Goal: Communication & Community: Connect with others

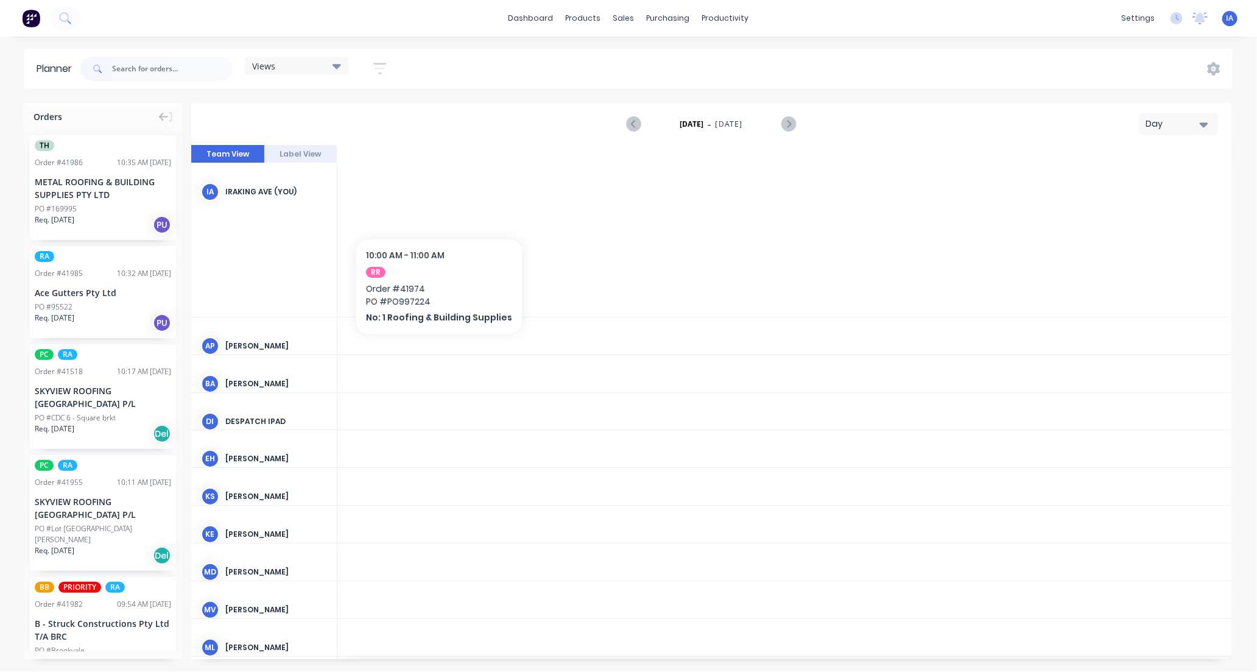
scroll to position [0, 1950]
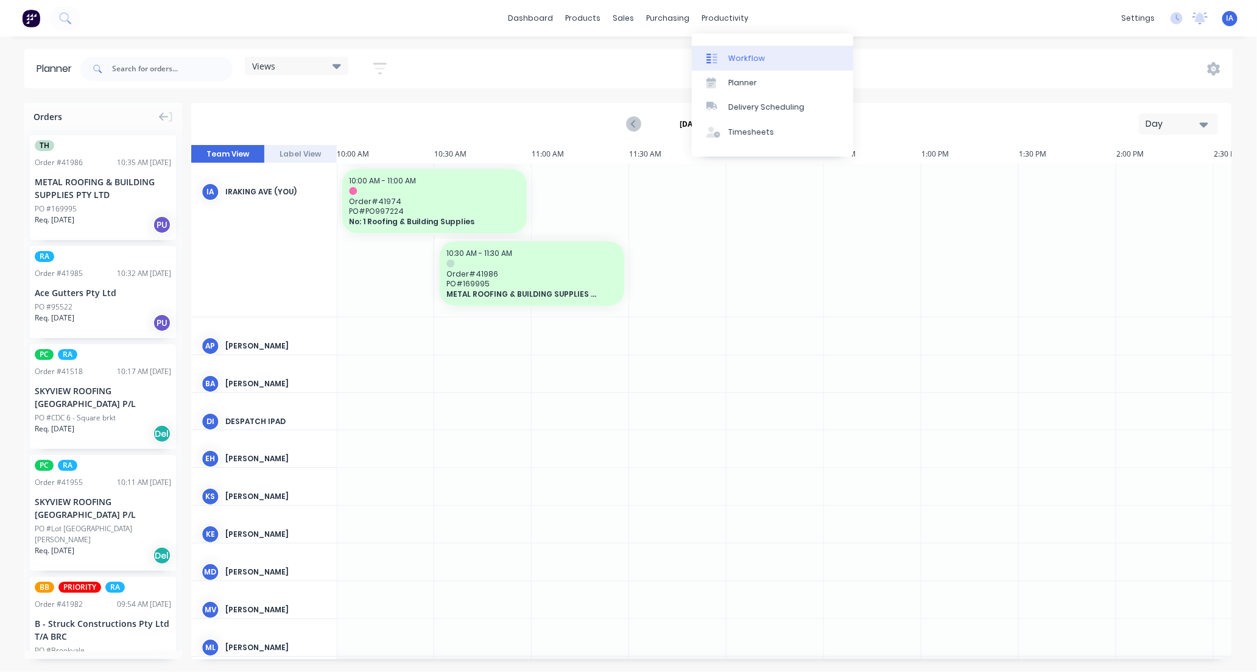
click at [751, 57] on div "Workflow" at bounding box center [746, 58] width 37 height 11
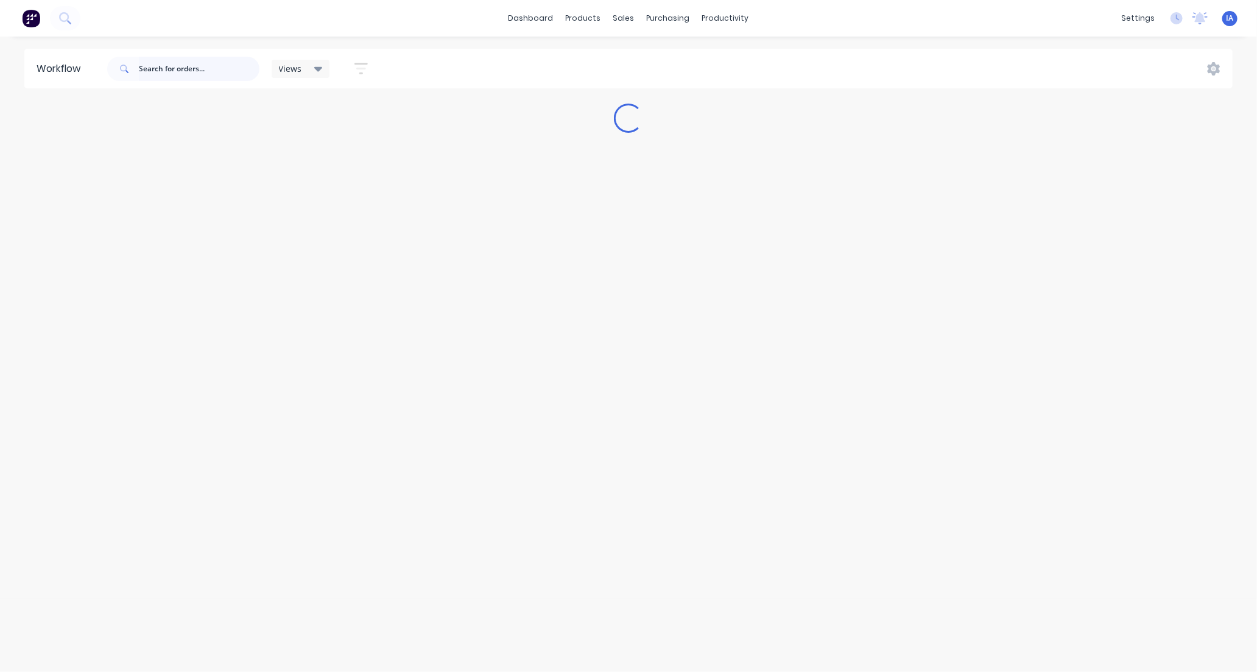
click at [167, 63] on input "text" at bounding box center [199, 69] width 121 height 24
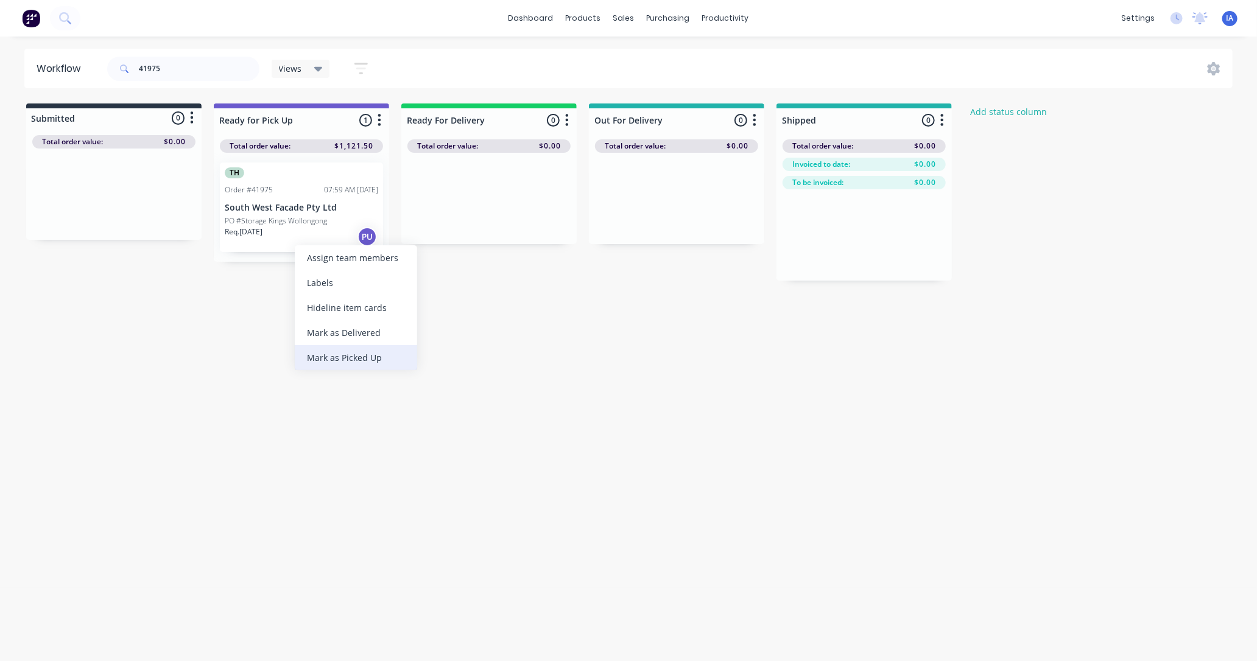
click at [328, 359] on div "Mark as Picked Up" at bounding box center [356, 357] width 122 height 25
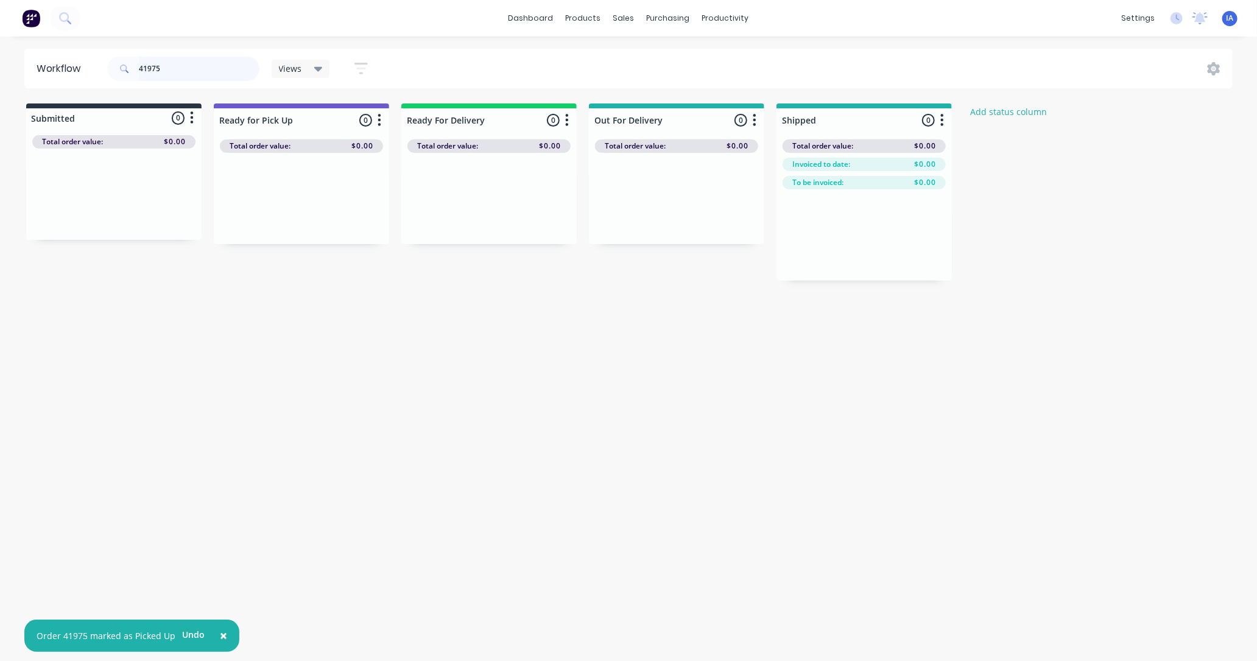
click at [169, 65] on input "41975" at bounding box center [199, 69] width 121 height 24
type input "4"
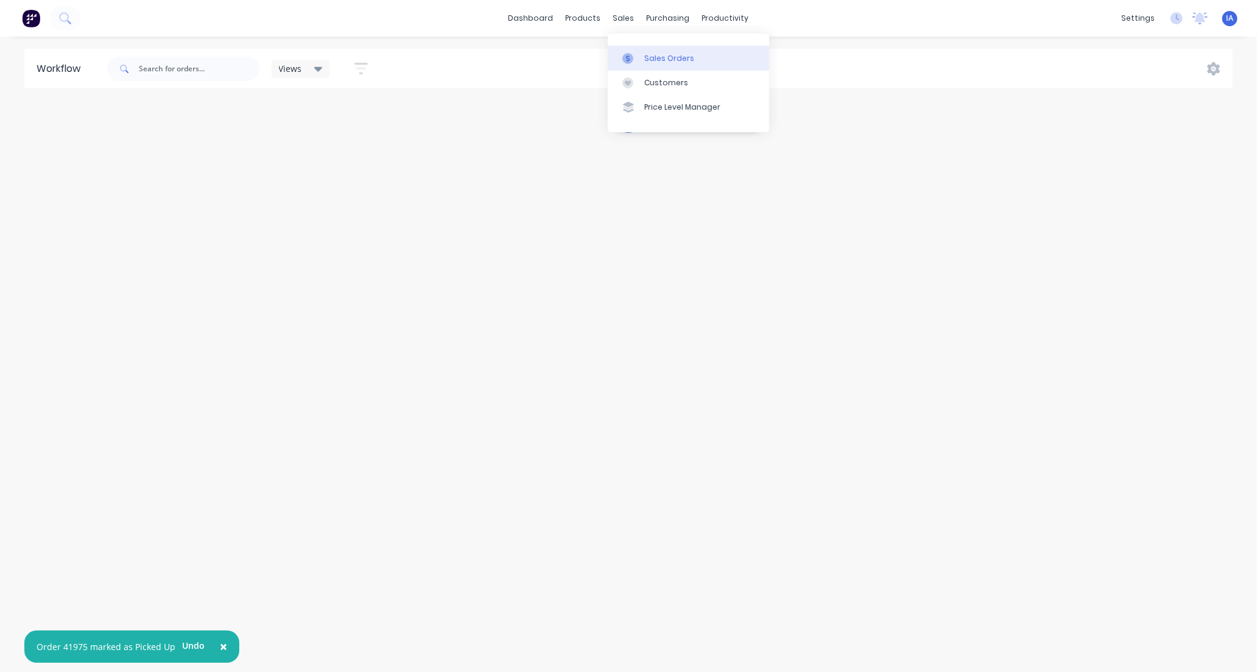
click at [649, 62] on div "Sales Orders" at bounding box center [669, 58] width 50 height 11
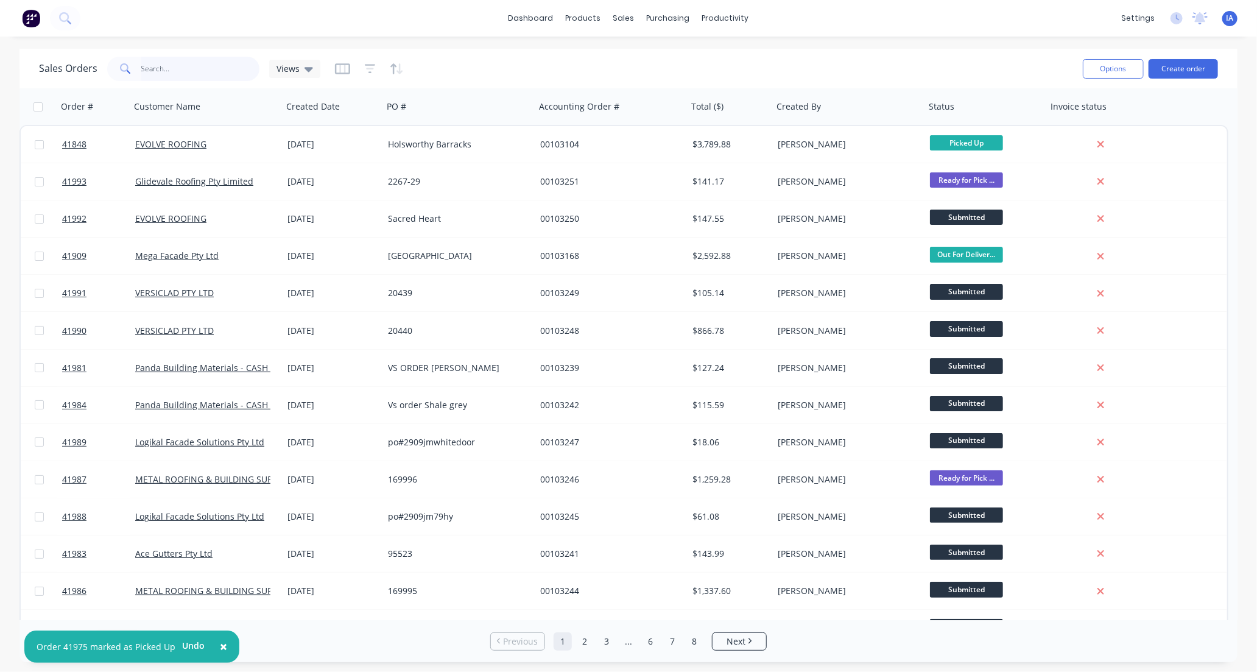
click at [162, 67] on input "text" at bounding box center [200, 69] width 119 height 24
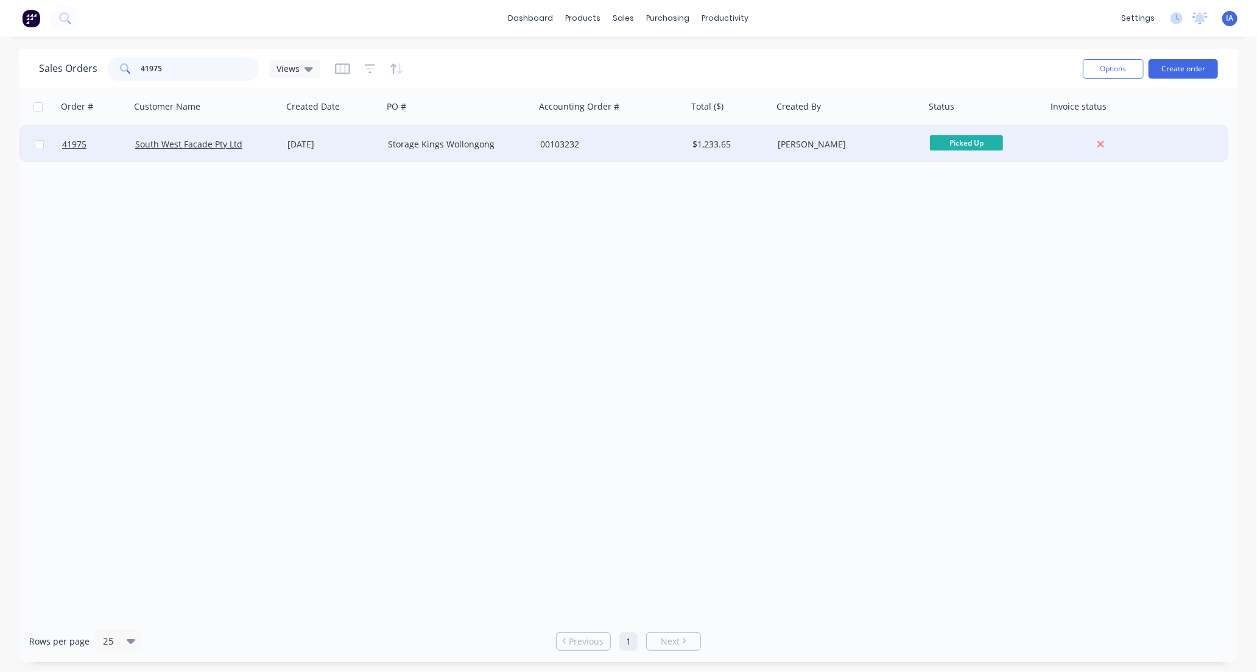
type input "41975"
click at [251, 153] on div "South West Facade Pty Ltd" at bounding box center [206, 144] width 152 height 37
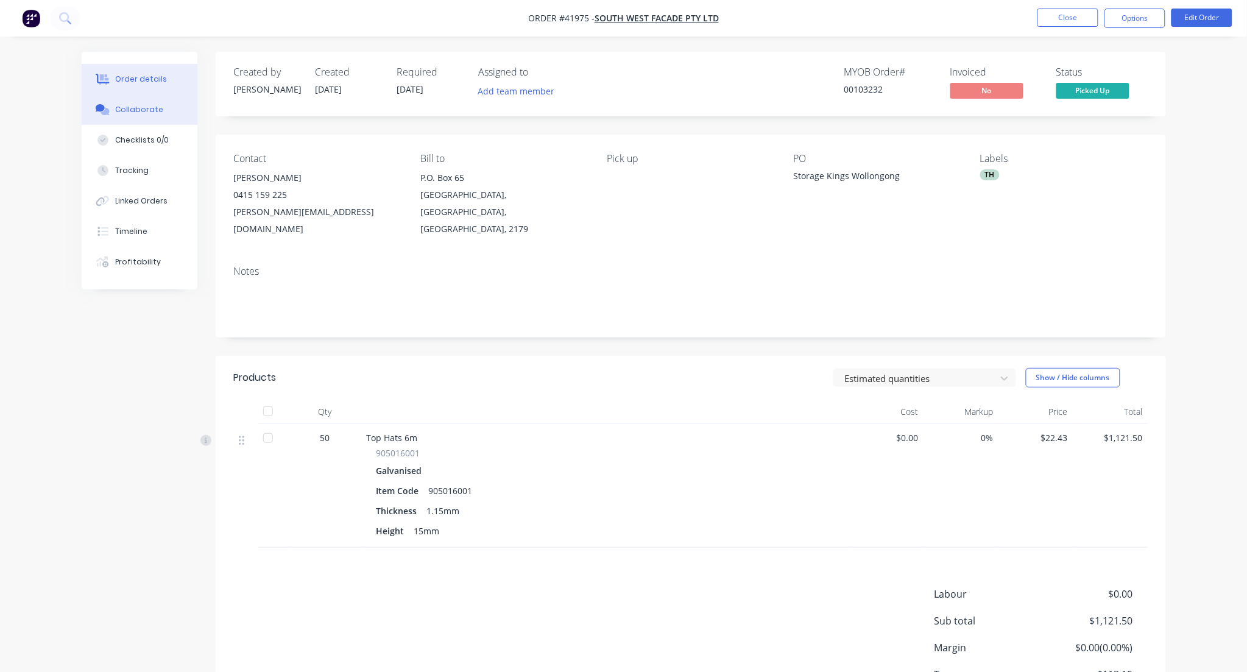
click at [136, 108] on div "Collaborate" at bounding box center [139, 109] width 48 height 11
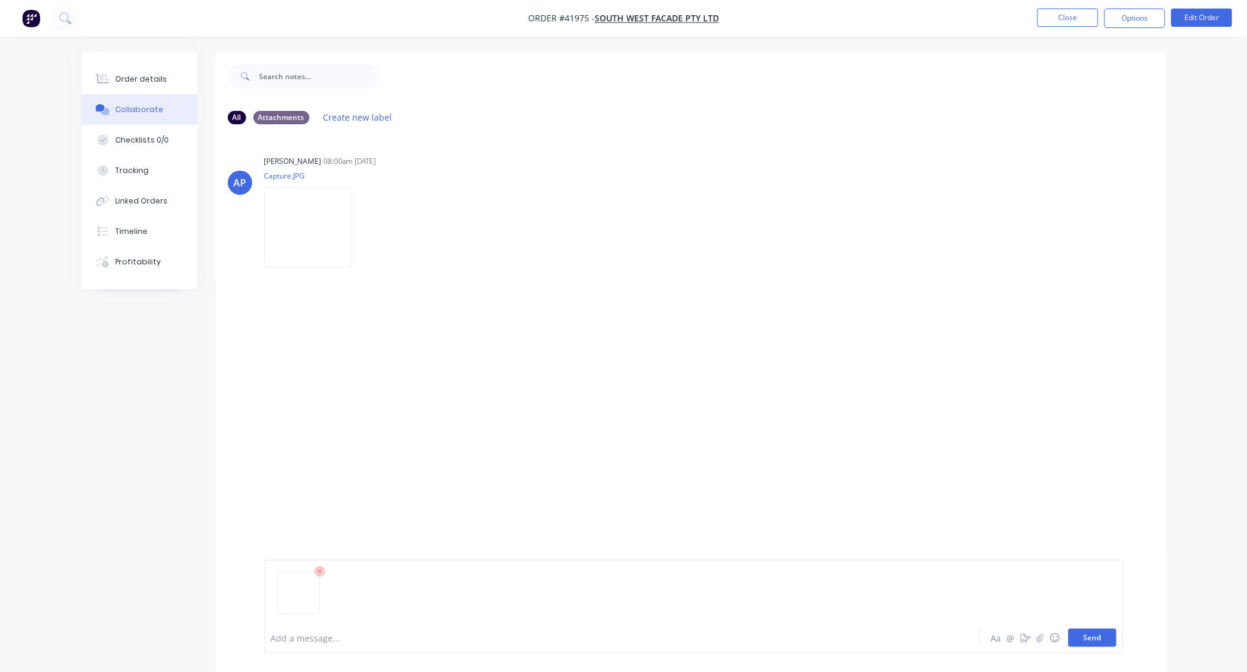
click at [1090, 637] on button "Send" at bounding box center [1092, 638] width 48 height 18
click at [1066, 15] on button "Close" at bounding box center [1067, 18] width 61 height 18
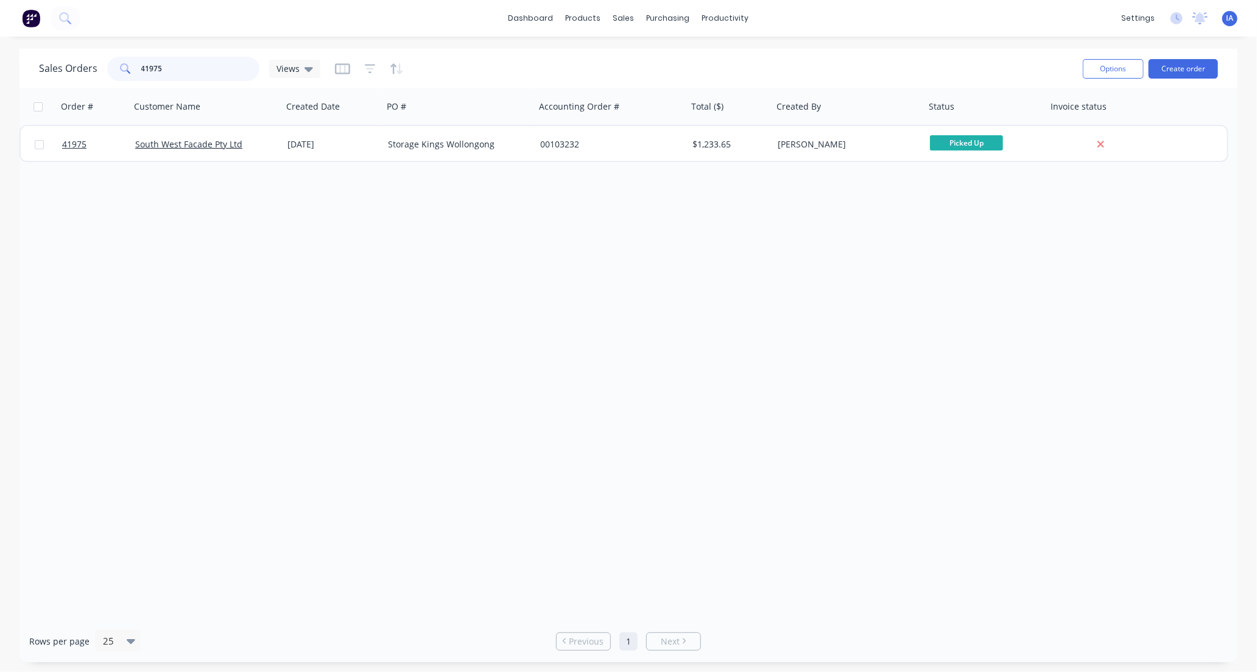
click at [173, 66] on input "41975" at bounding box center [200, 69] width 119 height 24
type input "4"
